Goal: Find specific page/section: Find specific page/section

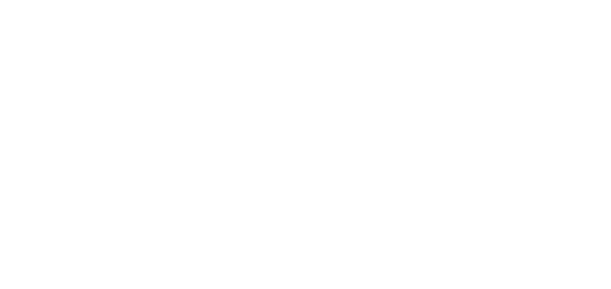
click at [50, 3] on html at bounding box center [305, 1] width 611 height 3
